Goal: Task Accomplishment & Management: Use online tool/utility

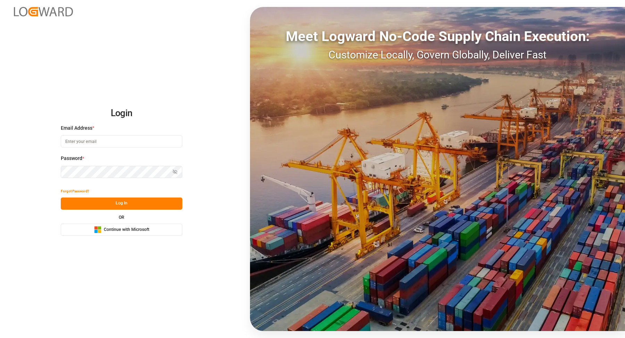
click at [132, 233] on div "Microsoft Logo Continue with Microsoft" at bounding box center [121, 229] width 55 height 7
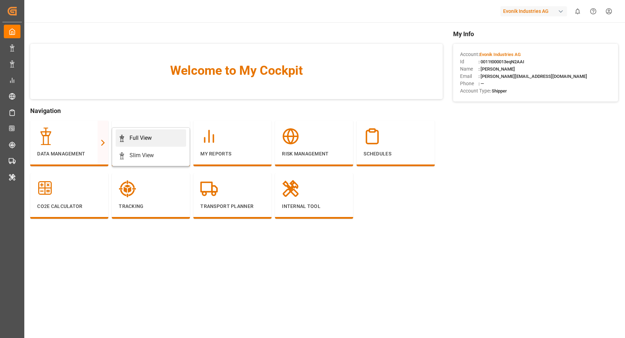
click at [130, 136] on div "Full View" at bounding box center [141, 138] width 22 height 8
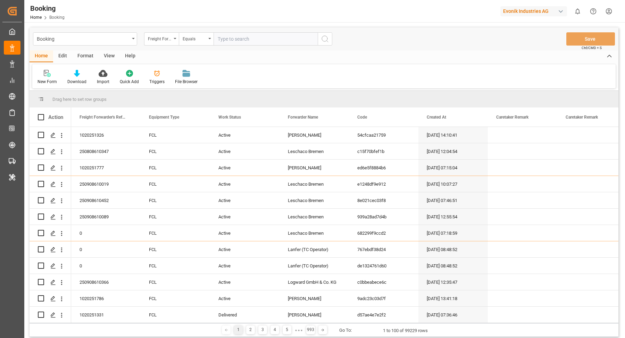
click at [78, 57] on div "Format" at bounding box center [85, 56] width 26 height 12
click at [49, 78] on div "Filter Rows" at bounding box center [48, 81] width 20 height 6
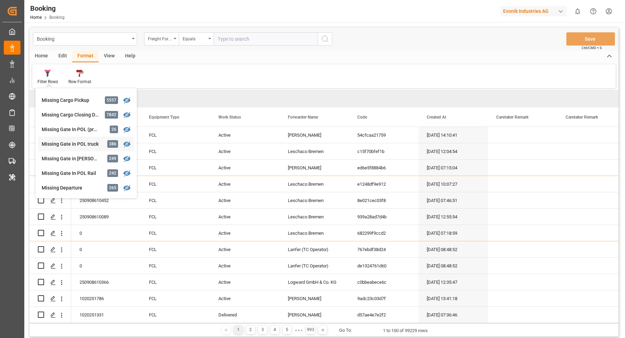
scroll to position [74, 0]
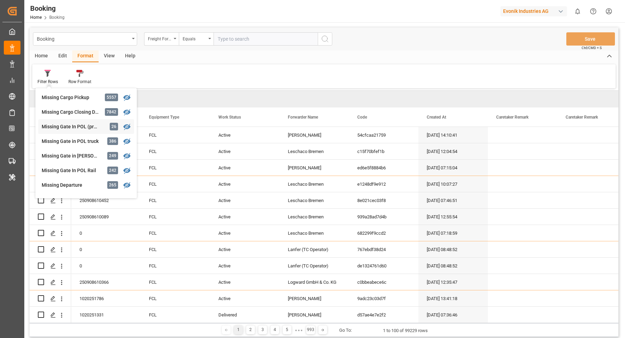
click at [72, 123] on div "Missing Gate In POL (precarriage: null)" at bounding box center [72, 126] width 61 height 7
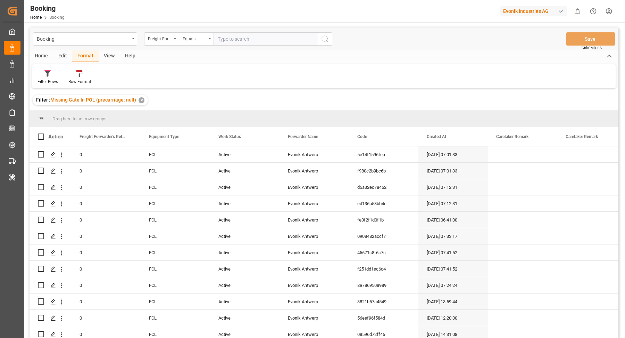
click at [112, 57] on div "View" at bounding box center [109, 56] width 21 height 12
click at [53, 77] on div "Default" at bounding box center [44, 76] width 24 height 15
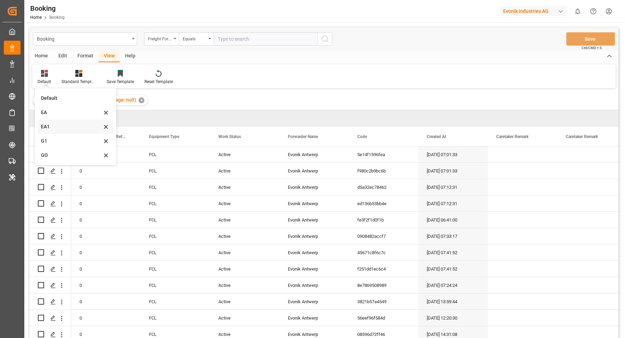
click at [66, 121] on div "EA1" at bounding box center [76, 126] width 76 height 14
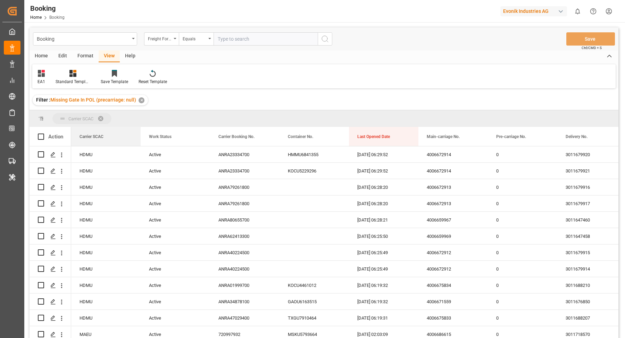
drag, startPoint x: 88, startPoint y: 134, endPoint x: 88, endPoint y: 125, distance: 8.7
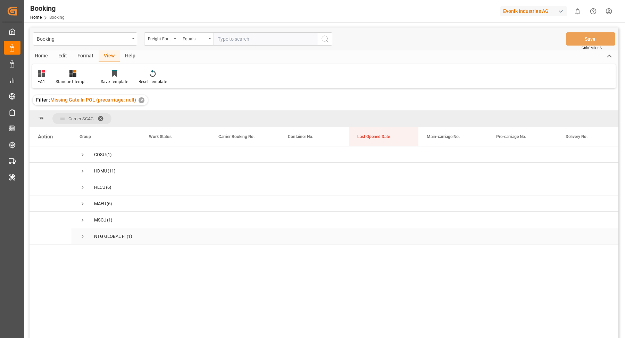
click at [82, 238] on span "Press SPACE to select this row." at bounding box center [83, 236] width 6 height 6
click at [84, 219] on span "Press SPACE to select this row." at bounding box center [83, 220] width 6 height 6
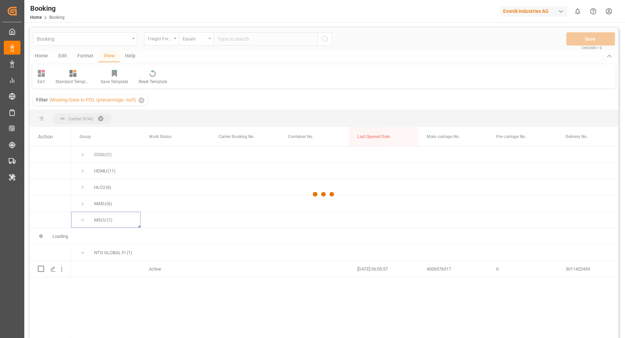
click at [83, 202] on div at bounding box center [324, 193] width 589 height 333
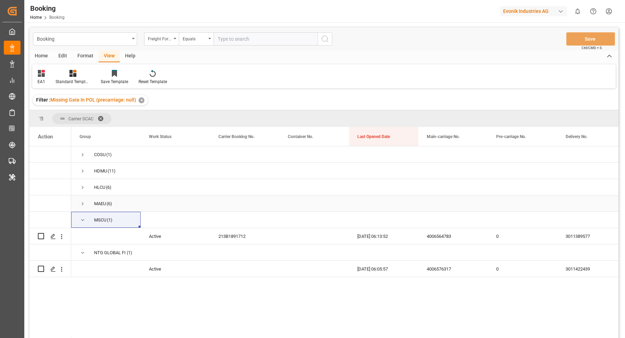
click at [78, 202] on div "MAEU (6)" at bounding box center [105, 203] width 69 height 16
click at [85, 155] on span "Press SPACE to select this row." at bounding box center [83, 154] width 6 height 6
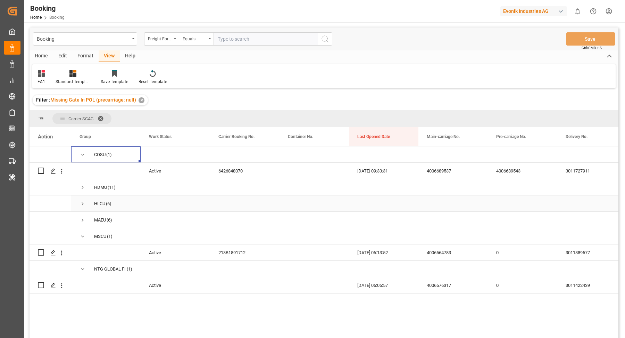
click at [85, 202] on span "Press SPACE to select this row." at bounding box center [83, 203] width 6 height 6
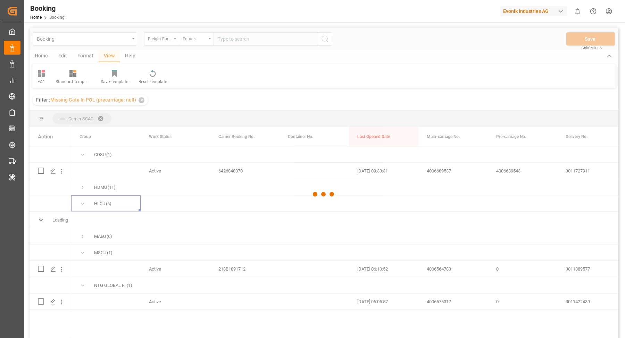
click at [84, 237] on div at bounding box center [324, 193] width 589 height 333
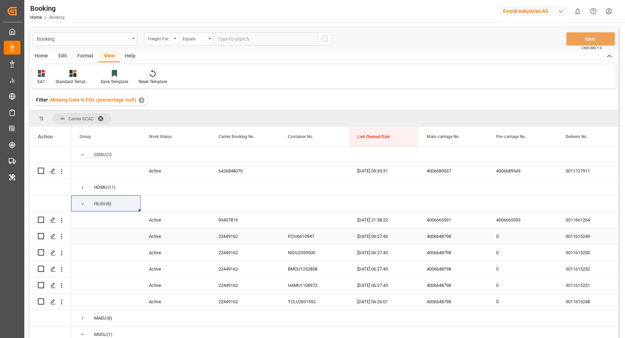
click at [84, 237] on span "Press SPACE to select this row." at bounding box center [106, 235] width 53 height 15
click at [164, 208] on div "Press SPACE to select this row." at bounding box center [175, 203] width 69 height 16
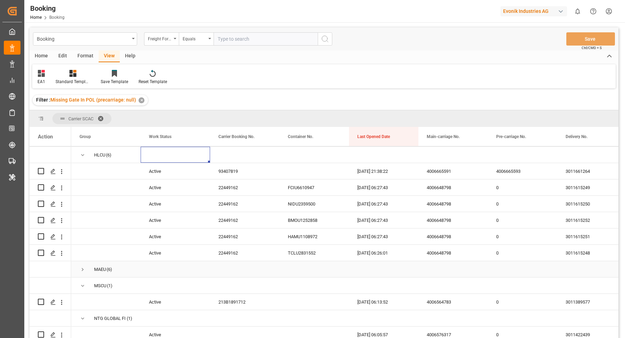
click at [82, 270] on span "Press SPACE to select this row." at bounding box center [83, 269] width 6 height 6
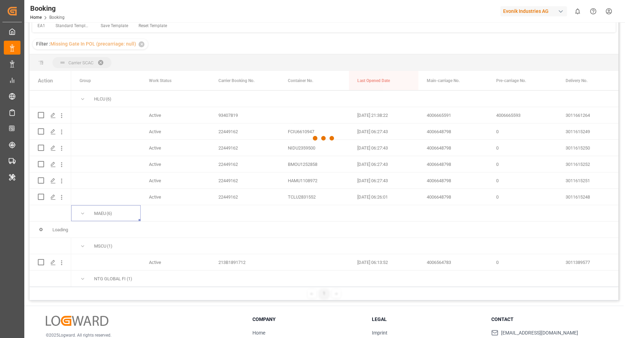
scroll to position [68, 0]
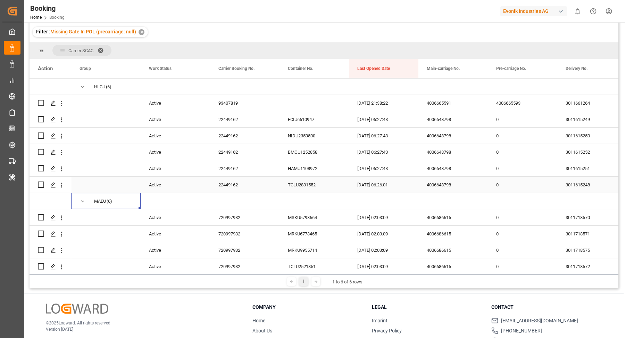
click at [221, 181] on div "22449162" at bounding box center [244, 184] width 69 height 16
